Goal: Information Seeking & Learning: Compare options

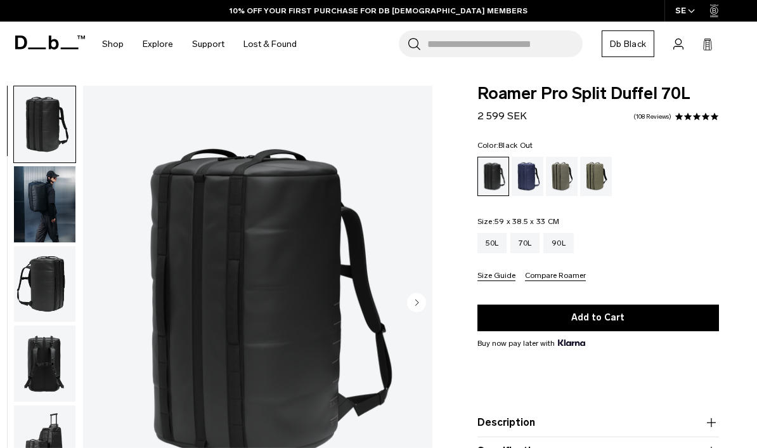
click at [564, 241] on div "90L" at bounding box center [558, 243] width 30 height 20
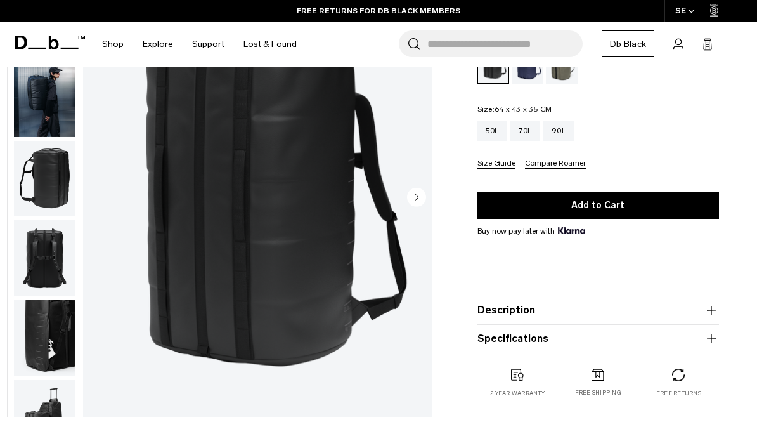
scroll to position [52, 0]
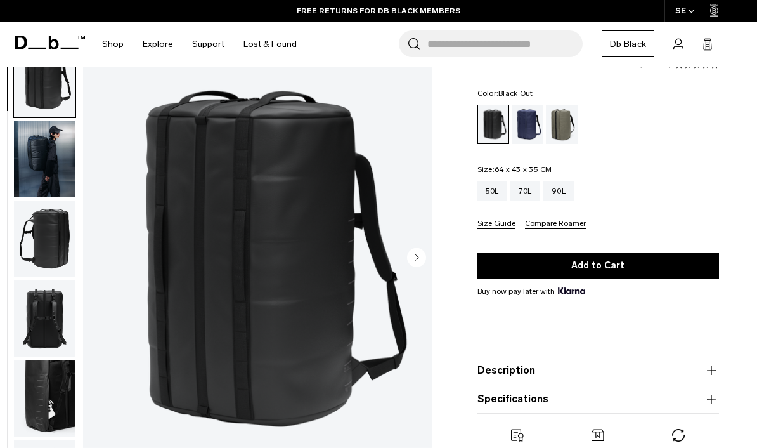
click at [530, 198] on div "70L" at bounding box center [524, 191] width 29 height 20
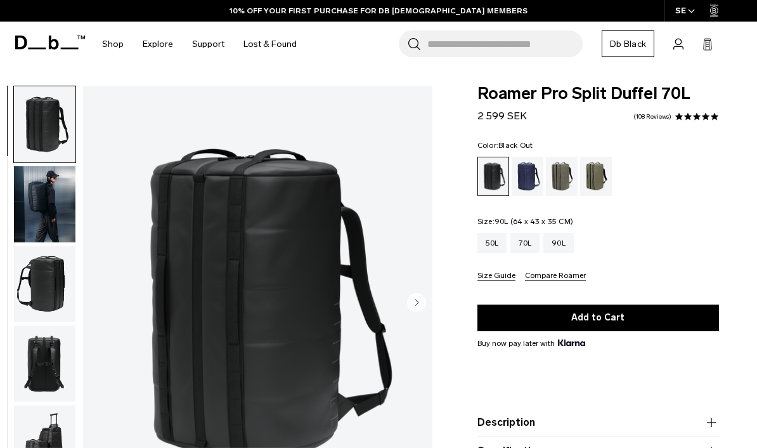
click at [573, 238] on div "90L" at bounding box center [558, 243] width 30 height 20
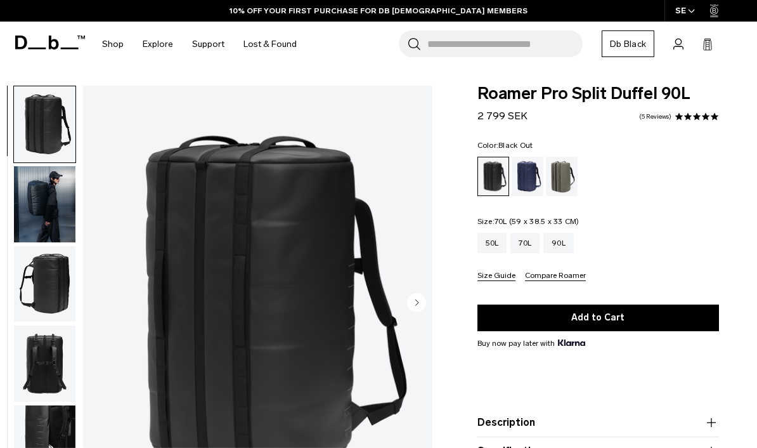
click at [535, 245] on div "70L" at bounding box center [524, 243] width 29 height 20
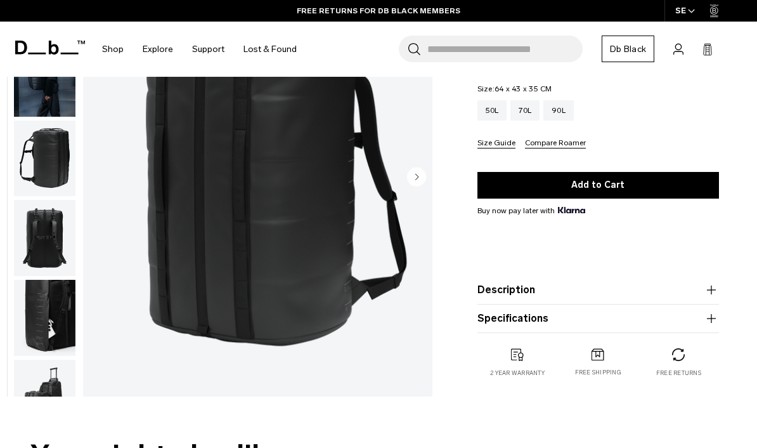
scroll to position [127, 0]
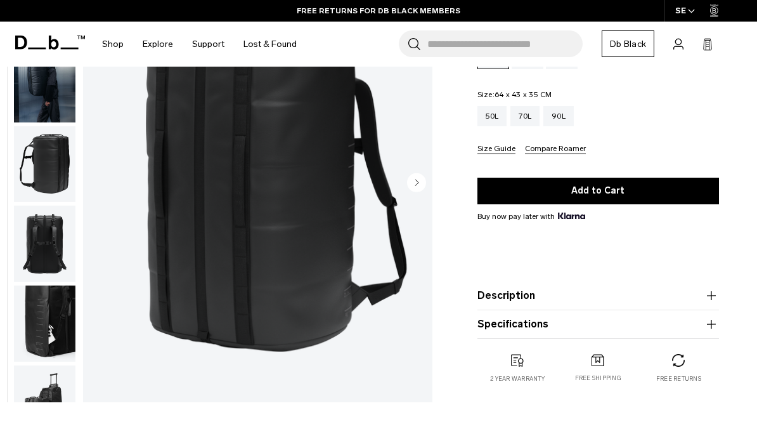
click at [44, 313] on img "button" at bounding box center [45, 323] width 62 height 76
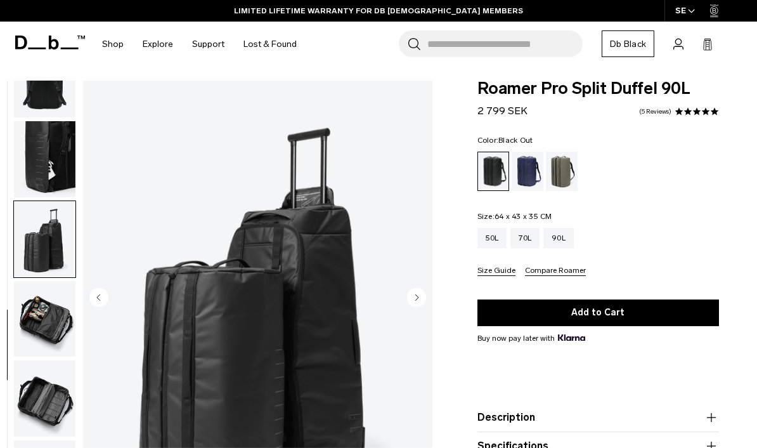
scroll to position [0, 0]
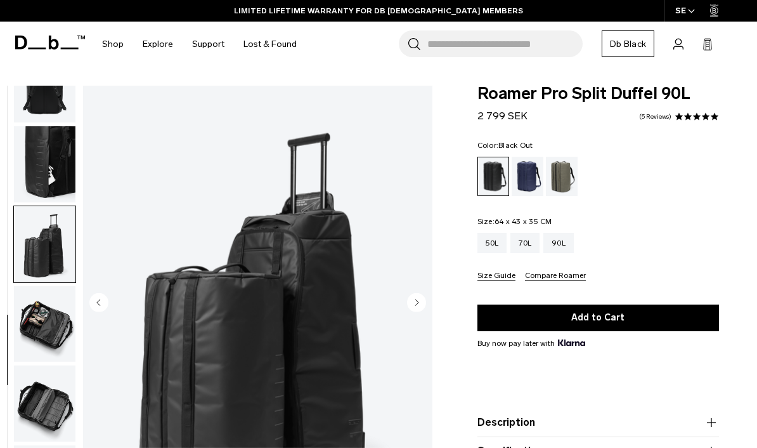
click at [46, 294] on img "button" at bounding box center [45, 324] width 62 height 76
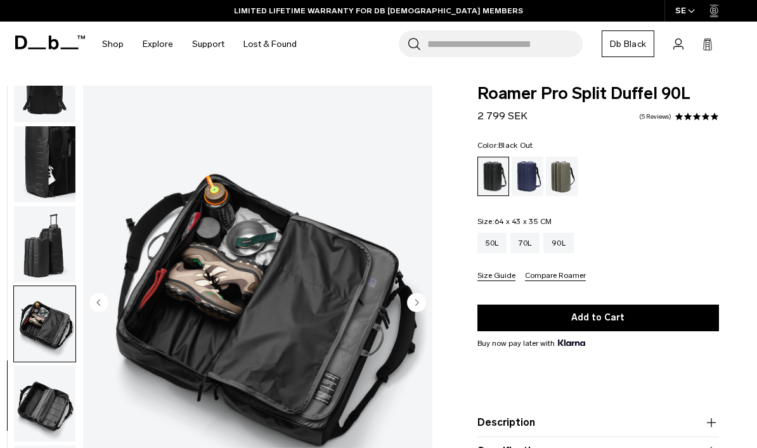
click at [44, 303] on img "button" at bounding box center [45, 324] width 62 height 76
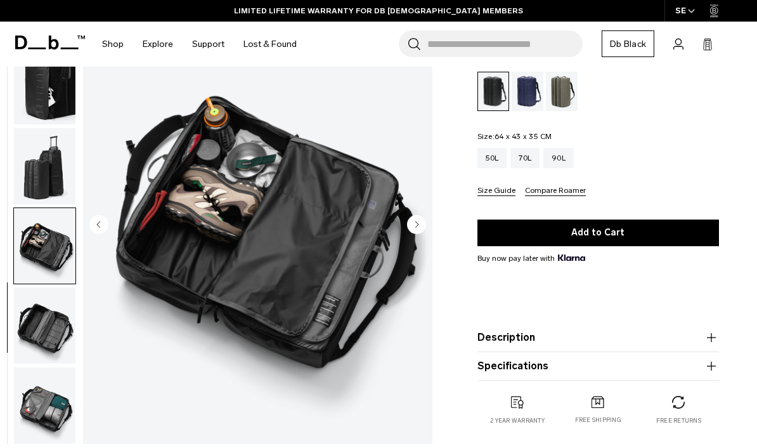
scroll to position [99, 0]
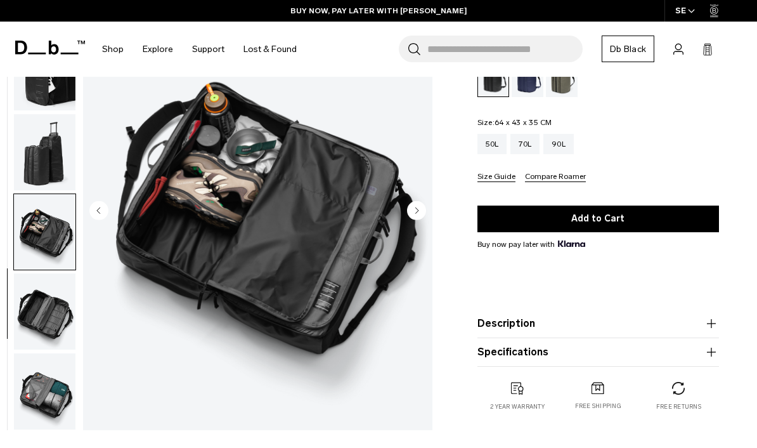
click at [44, 302] on img "button" at bounding box center [45, 311] width 62 height 76
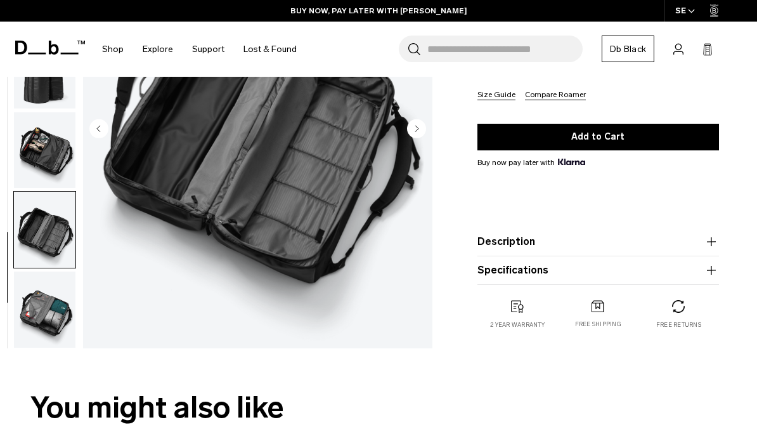
scroll to position [195, 0]
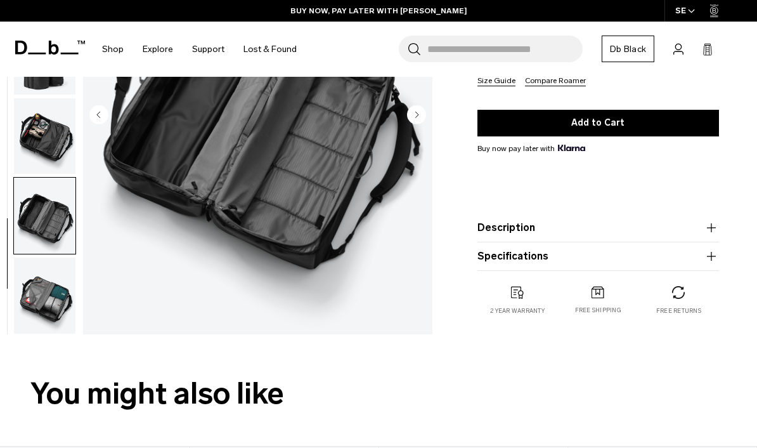
click at [47, 289] on img "button" at bounding box center [45, 295] width 62 height 76
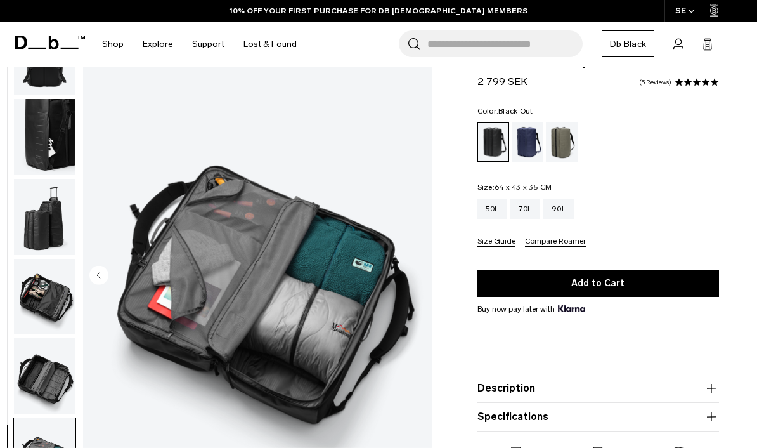
scroll to position [26, 0]
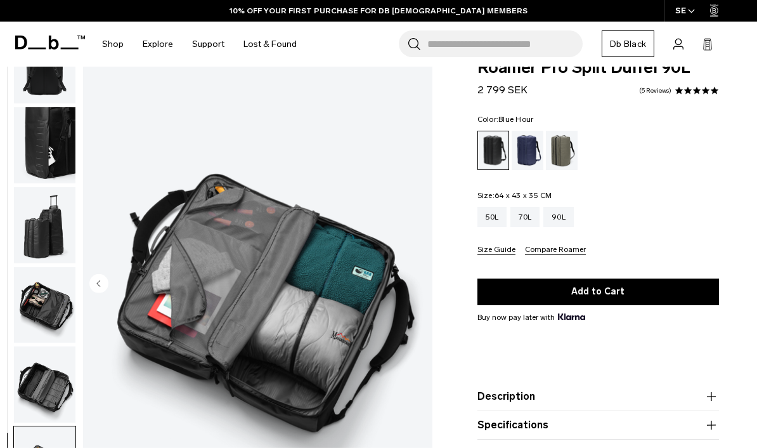
click at [525, 150] on div "Blue Hour" at bounding box center [528, 150] width 32 height 39
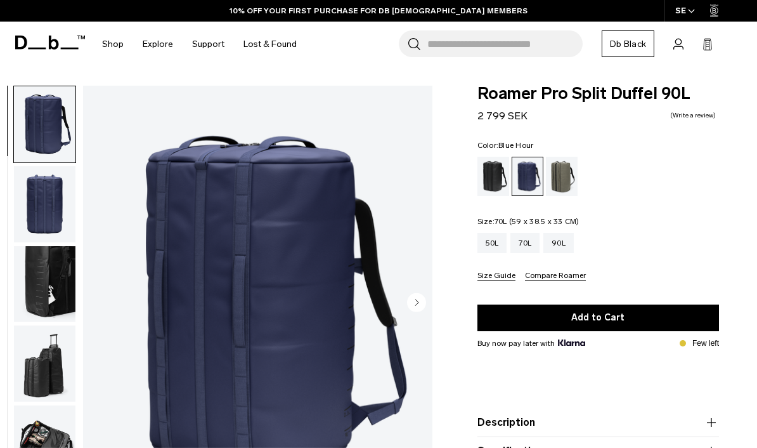
click at [531, 243] on div "70L" at bounding box center [524, 243] width 29 height 20
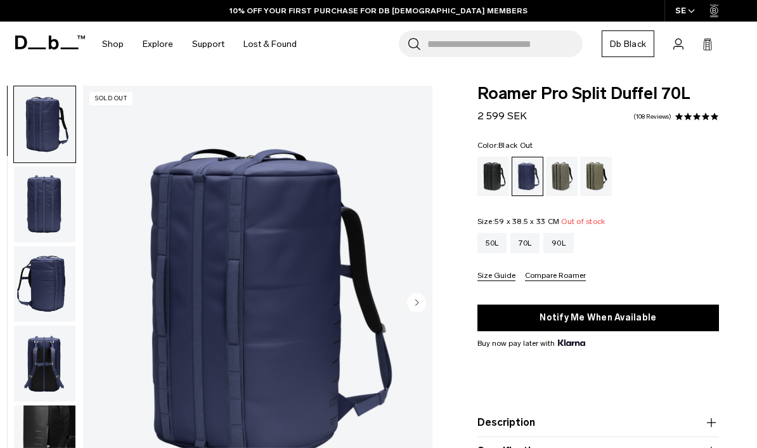
click at [498, 180] on div "Black Out" at bounding box center [494, 176] width 32 height 39
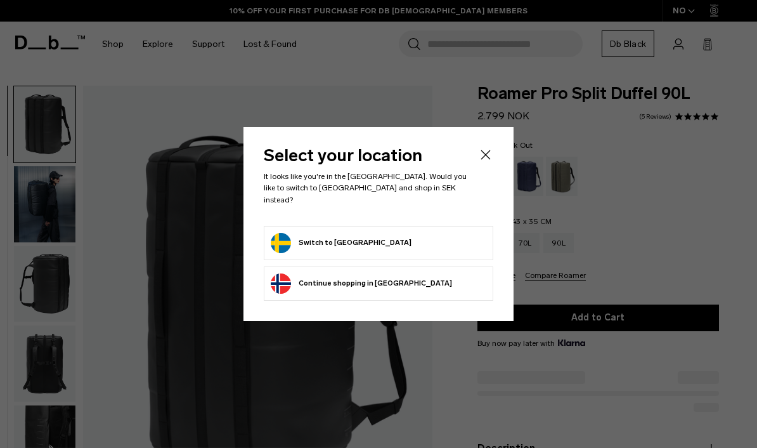
click at [421, 234] on form "Switch to Sweden" at bounding box center [379, 243] width 216 height 20
click at [502, 157] on div "Select your location It looks like you're in the Sweden. Would you like to swit…" at bounding box center [379, 223] width 270 height 193
click at [577, 164] on div at bounding box center [378, 224] width 757 height 448
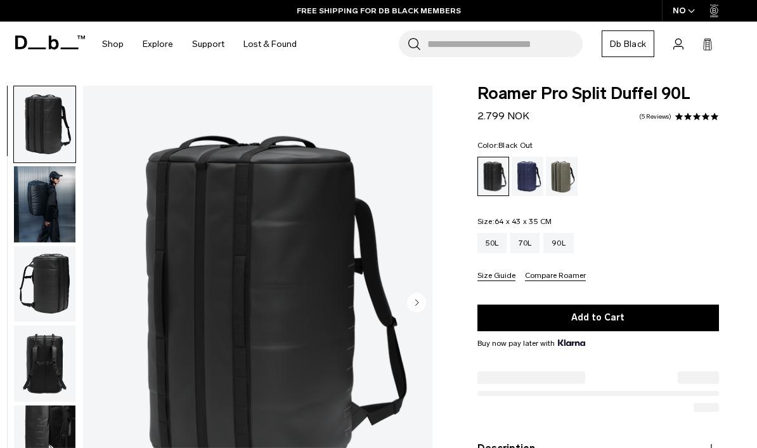
click at [531, 239] on div "70L" at bounding box center [524, 243] width 29 height 20
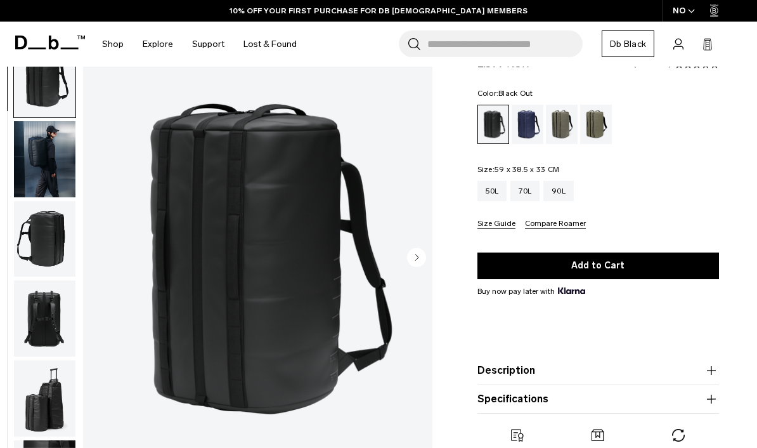
scroll to position [52, 0]
